Goal: Task Accomplishment & Management: Complete application form

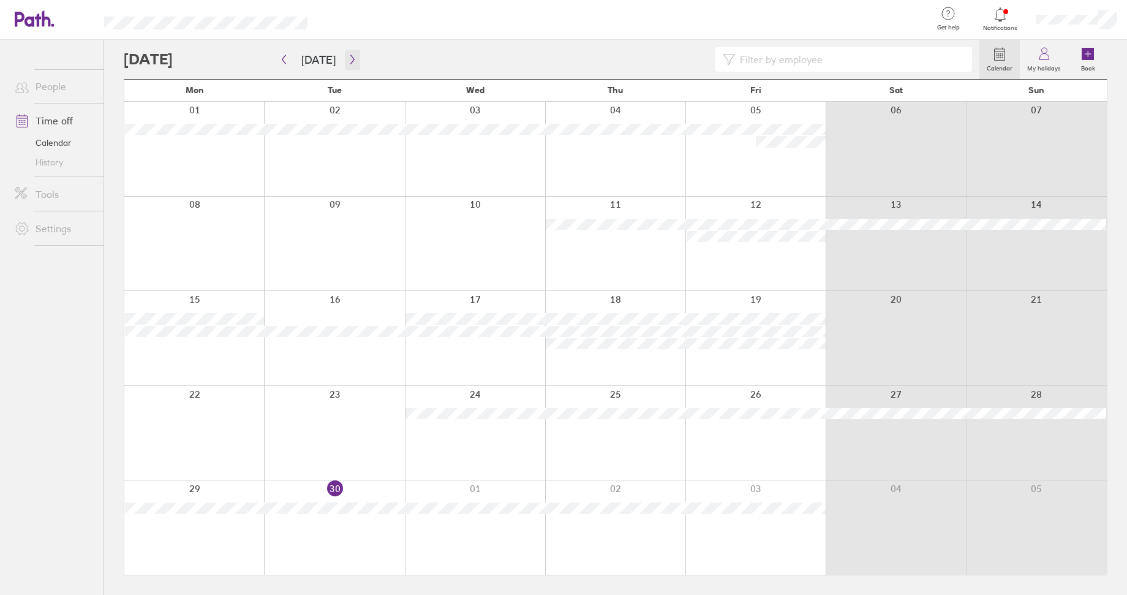
click at [353, 60] on icon "button" at bounding box center [352, 60] width 9 height 10
click at [771, 347] on div at bounding box center [756, 338] width 140 height 94
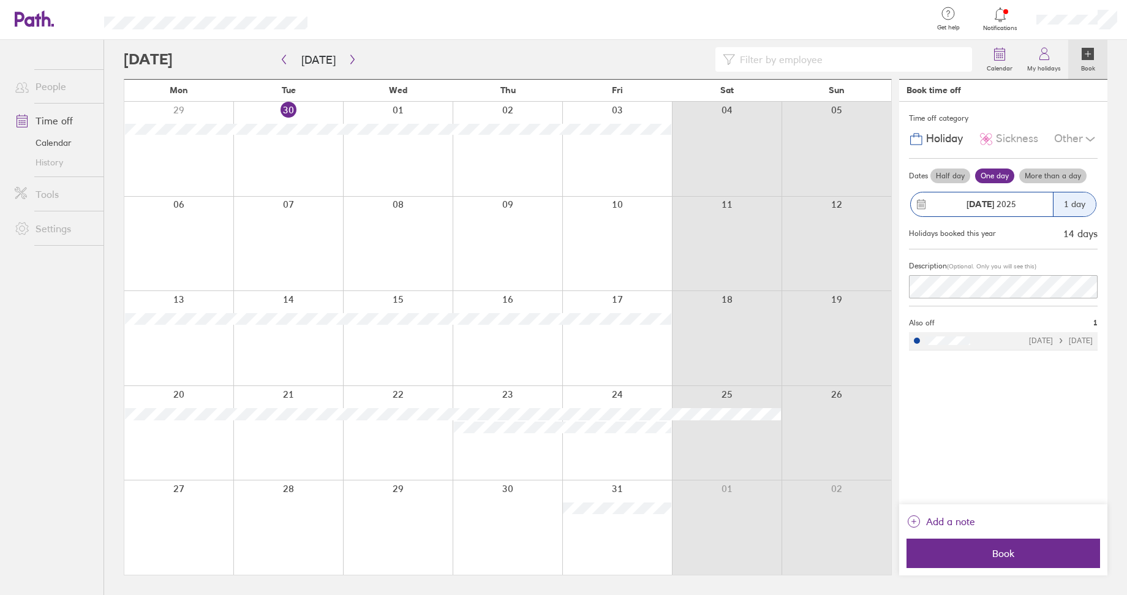
click at [1047, 170] on label "More than a day" at bounding box center [1053, 176] width 67 height 15
click at [0, 0] on input "More than a day" at bounding box center [0, 0] width 0 height 0
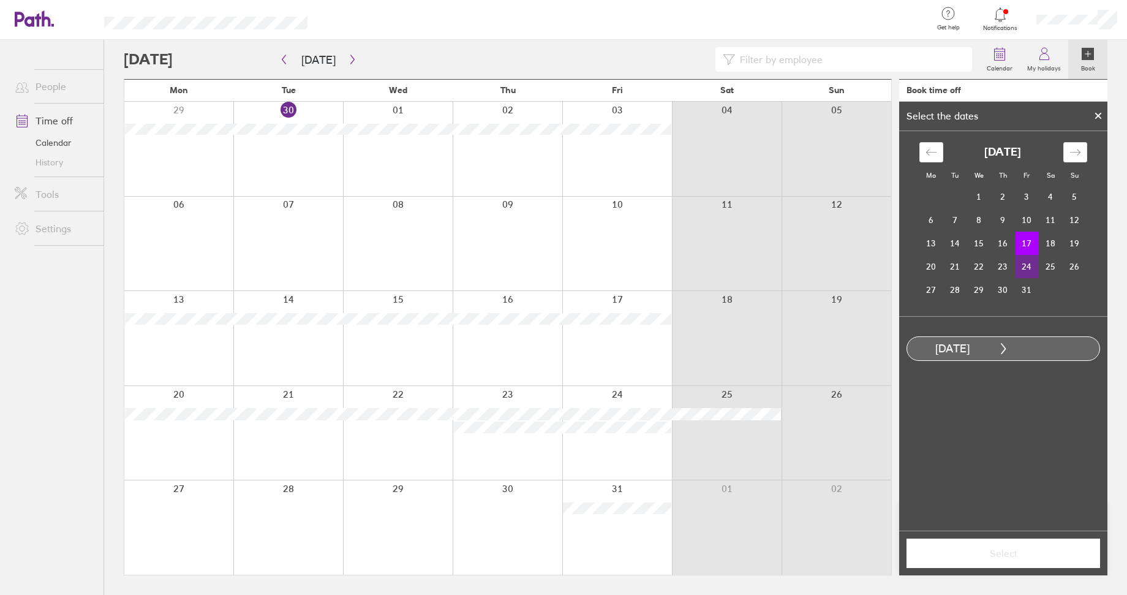
click at [1029, 269] on td "24" at bounding box center [1027, 266] width 24 height 23
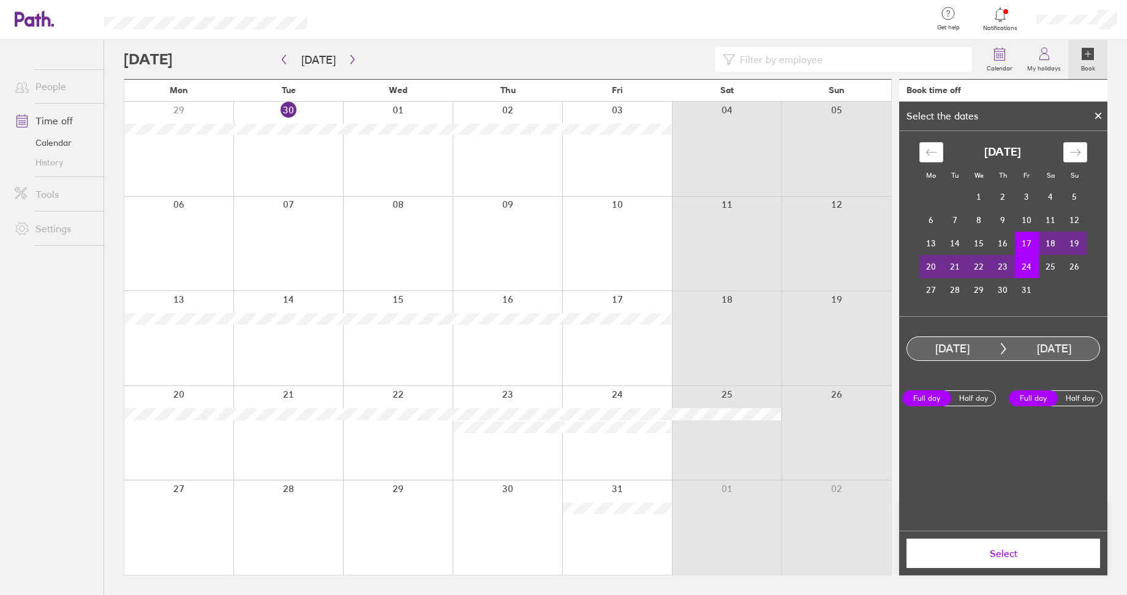
click at [995, 559] on span "Select" at bounding box center [1003, 553] width 176 height 11
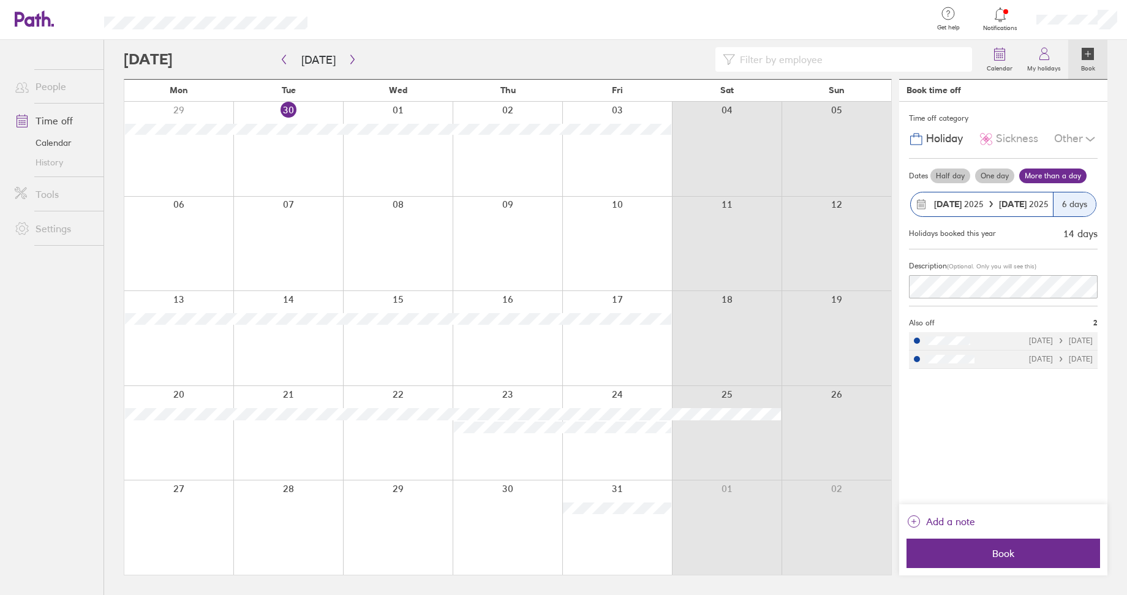
click at [995, 559] on span "Book" at bounding box center [1003, 553] width 176 height 11
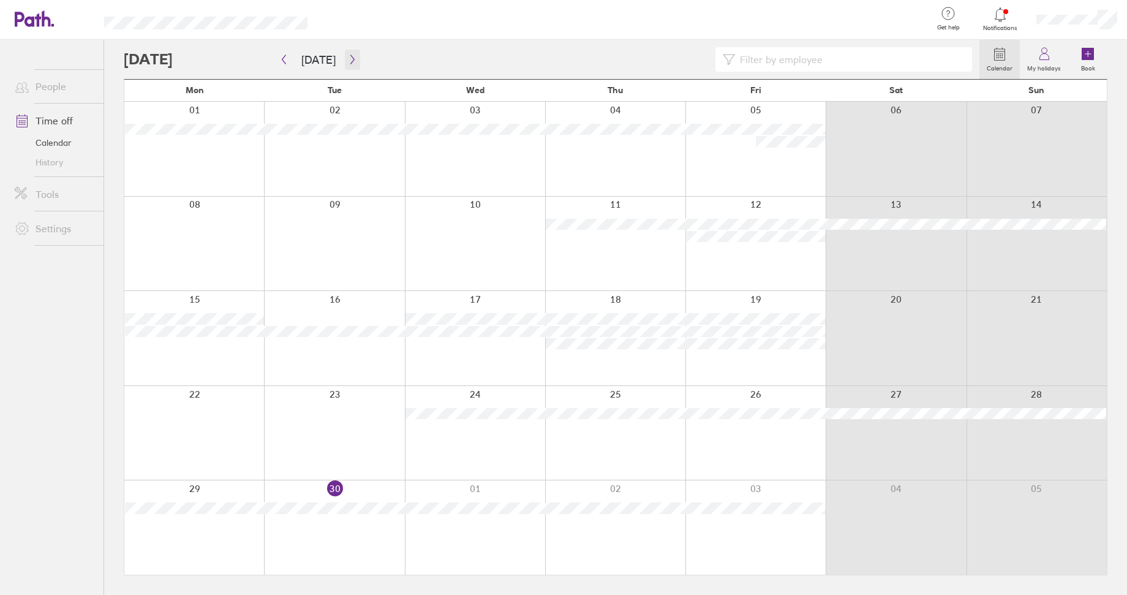
click at [347, 54] on button "button" at bounding box center [352, 60] width 15 height 20
